Goal: Obtain resource: Download file/media

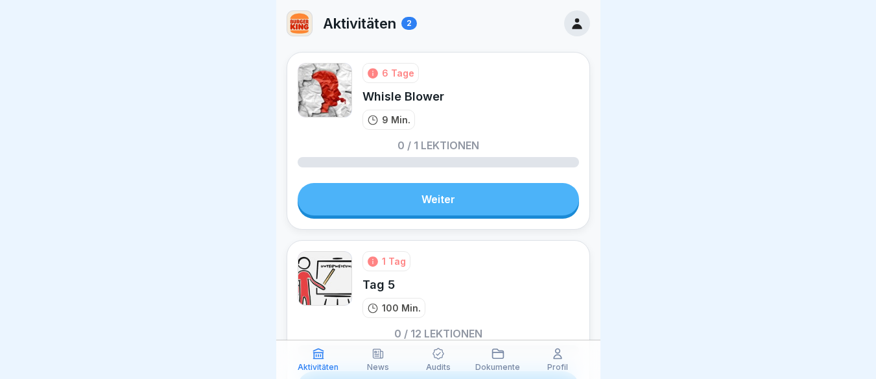
click at [382, 359] on icon at bounding box center [378, 353] width 13 height 13
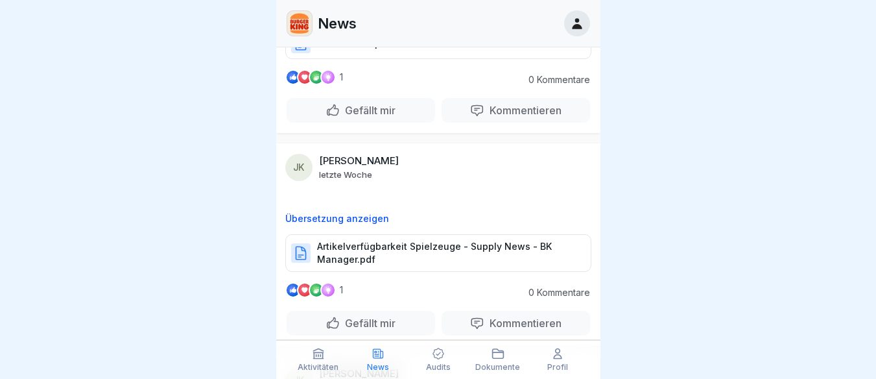
scroll to position [5220, 0]
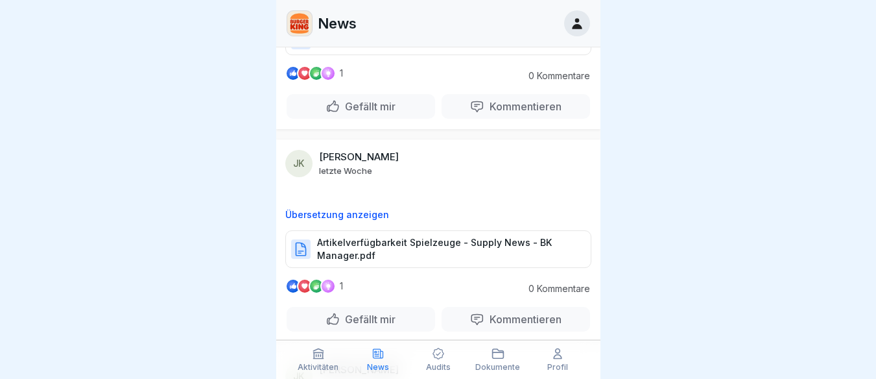
click at [340, 255] on p "Artikelverfügbarkeit Spielzeuge - Supply News - BK Manager.pdf" at bounding box center [447, 249] width 261 height 26
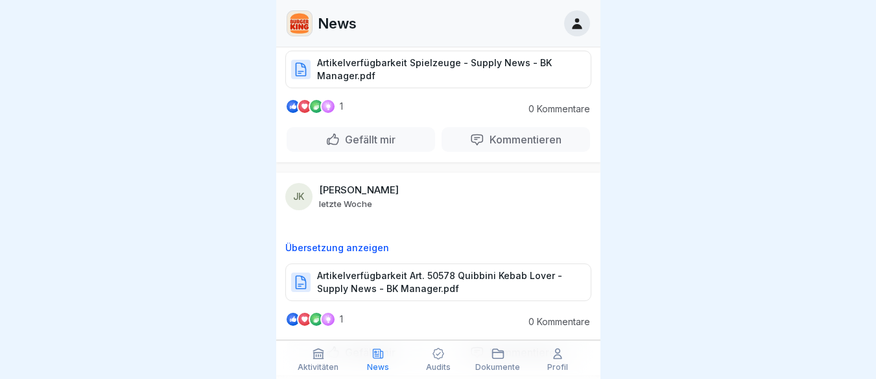
scroll to position [5399, 0]
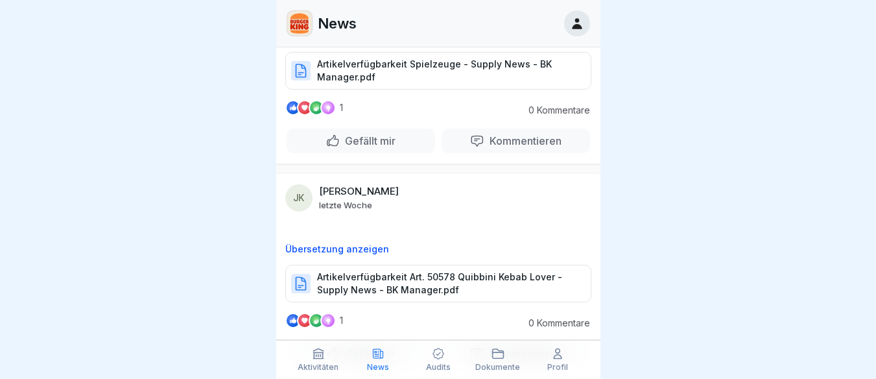
click at [416, 84] on p "Artikelverfügbarkeit Spielzeuge - Supply News - BK Manager.pdf" at bounding box center [447, 71] width 261 height 26
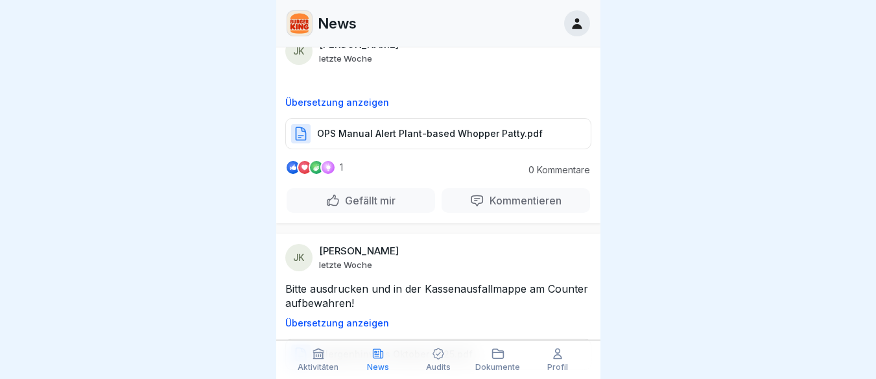
scroll to position [6193, 0]
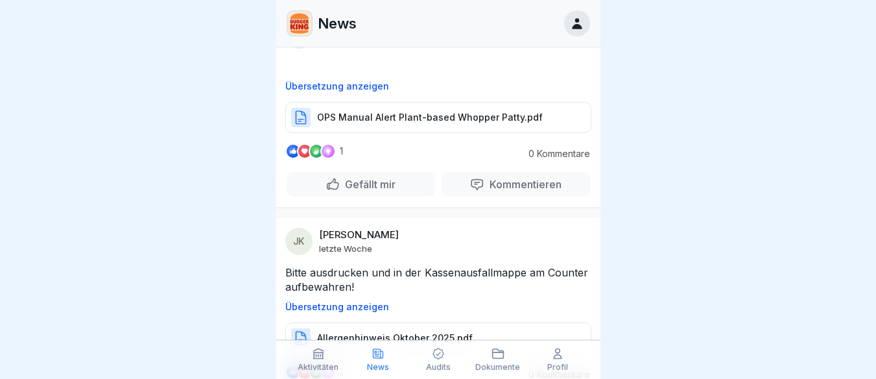
click at [451, 124] on p "OPS Manual Alert Plant-based Whopper Patty.pdf" at bounding box center [430, 117] width 226 height 13
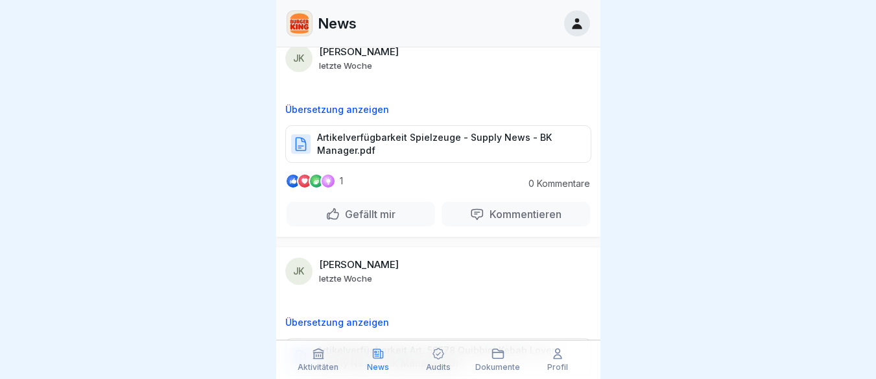
scroll to position [5318, 0]
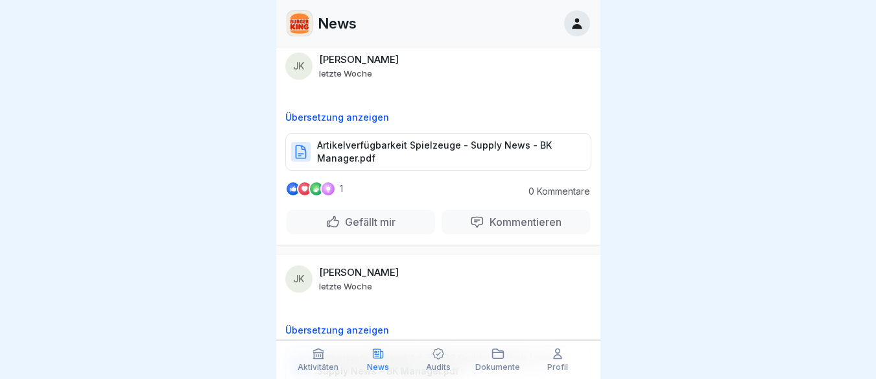
click at [385, 157] on p "Artikelverfügbarkeit Spielzeuge - Supply News - BK Manager.pdf" at bounding box center [447, 152] width 261 height 26
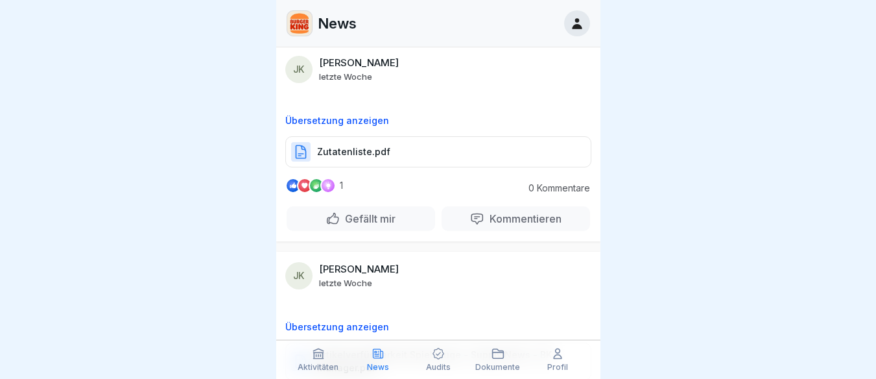
scroll to position [5107, 0]
click at [356, 160] on p "Zutatenliste.pdf" at bounding box center [353, 153] width 73 height 13
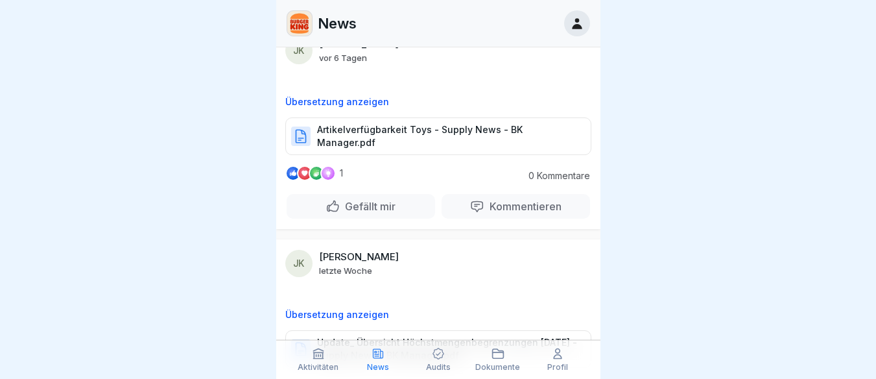
scroll to position [3599, 0]
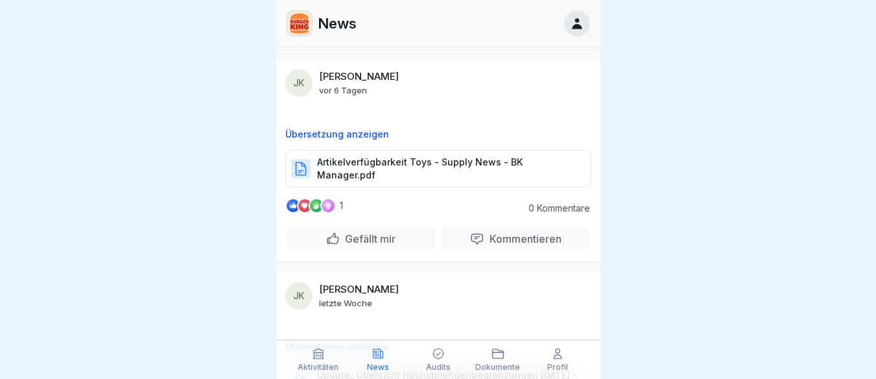
click at [364, 182] on p "Artikelverfügbarkeit Toys - Supply News - BK Manager.pdf" at bounding box center [447, 169] width 261 height 26
